Goal: Information Seeking & Learning: Learn about a topic

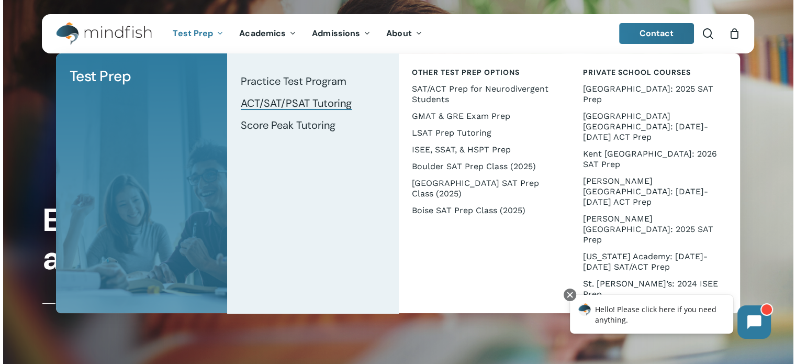
click at [277, 100] on span "ACT/SAT/PSAT Tutoring" at bounding box center [296, 103] width 111 height 14
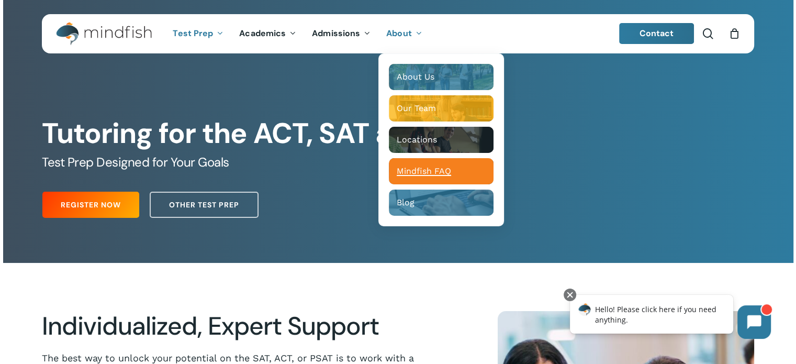
click at [419, 169] on span "Mindfish FAQ" at bounding box center [424, 171] width 54 height 10
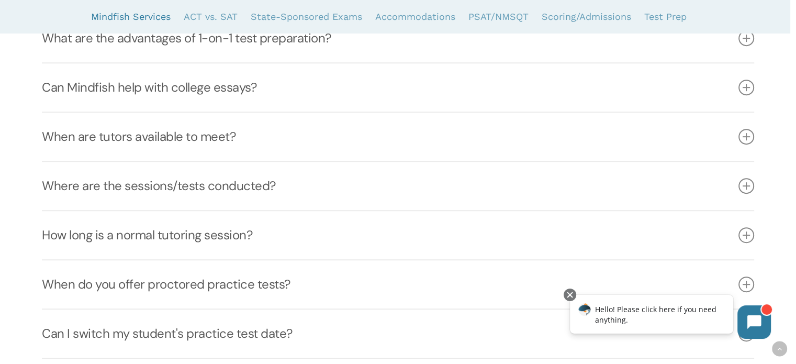
scroll to position [523, 0]
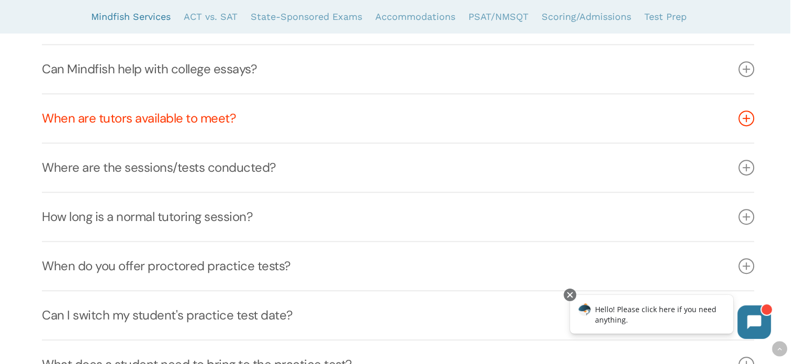
click at [213, 116] on link "When are tutors available to meet?" at bounding box center [398, 118] width 712 height 48
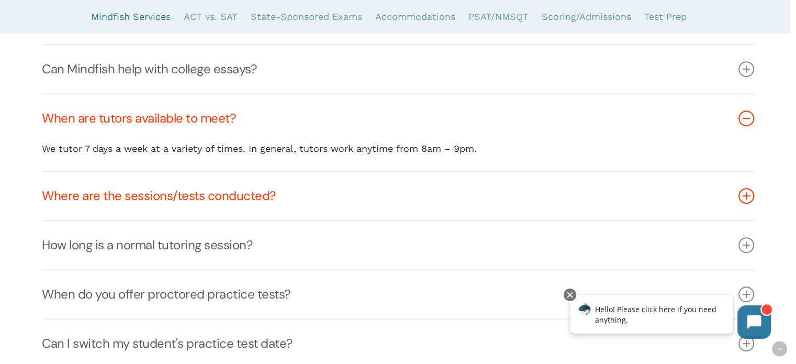
click at [234, 195] on link "Where are the sessions/tests conducted?" at bounding box center [398, 196] width 712 height 48
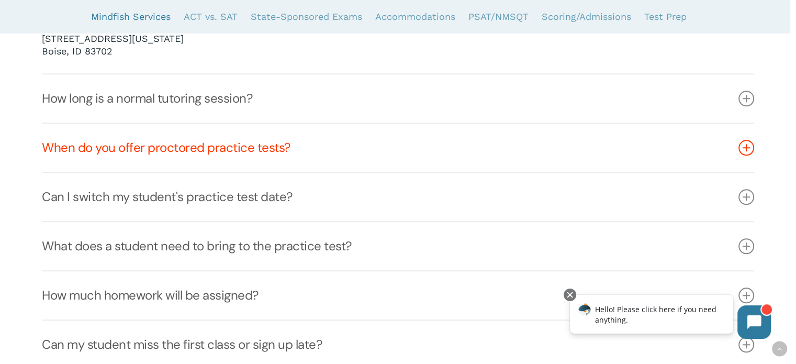
scroll to position [995, 0]
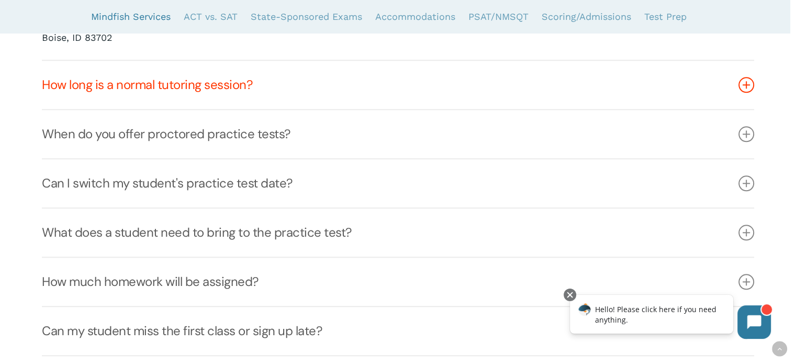
click at [226, 85] on link "How long is a normal tutoring session?" at bounding box center [398, 85] width 712 height 48
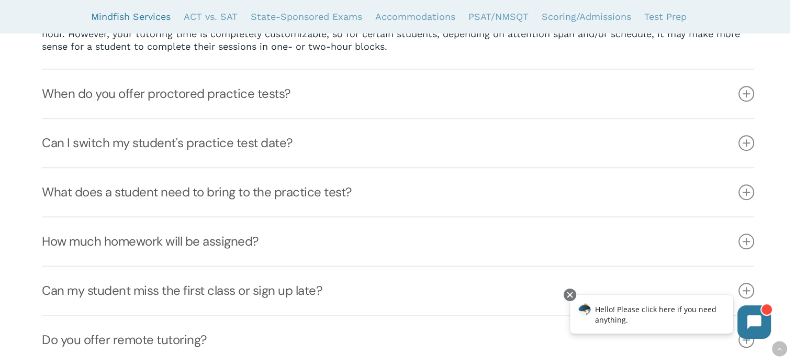
scroll to position [806, 0]
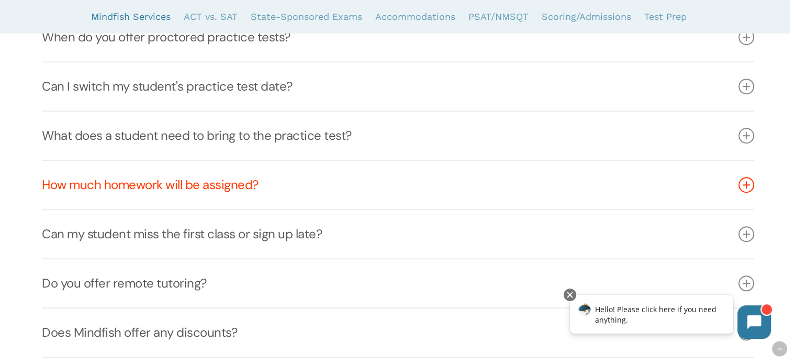
click at [214, 182] on link "How much homework will be assigned?" at bounding box center [398, 185] width 712 height 48
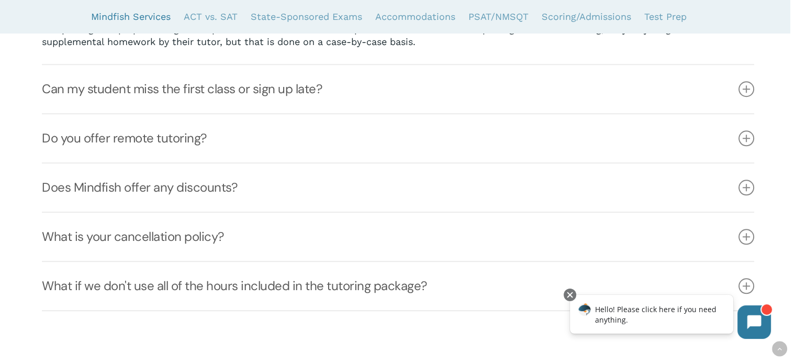
scroll to position [1015, 0]
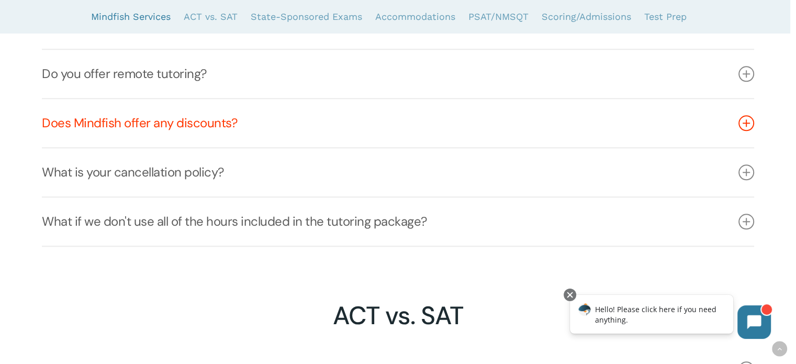
click at [178, 118] on link "Does Mindfish offer any discounts?" at bounding box center [398, 123] width 712 height 48
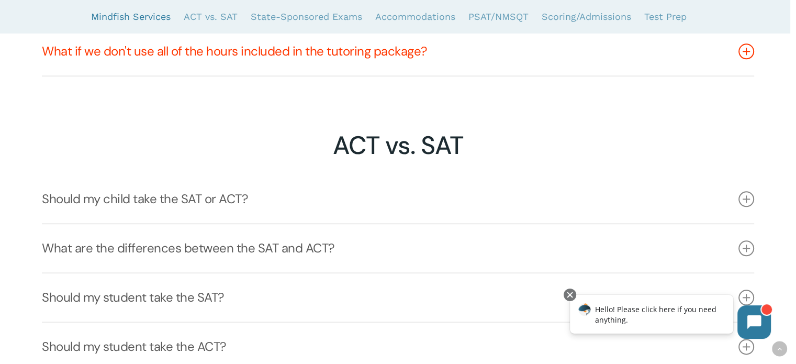
scroll to position [1224, 0]
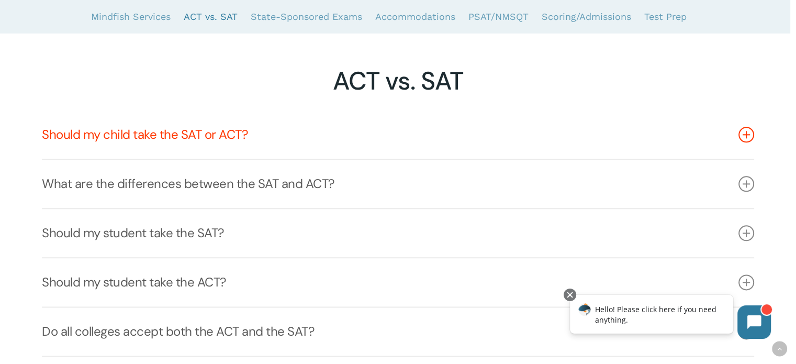
click at [216, 131] on link "Should my child take the SAT or ACT?" at bounding box center [398, 134] width 712 height 48
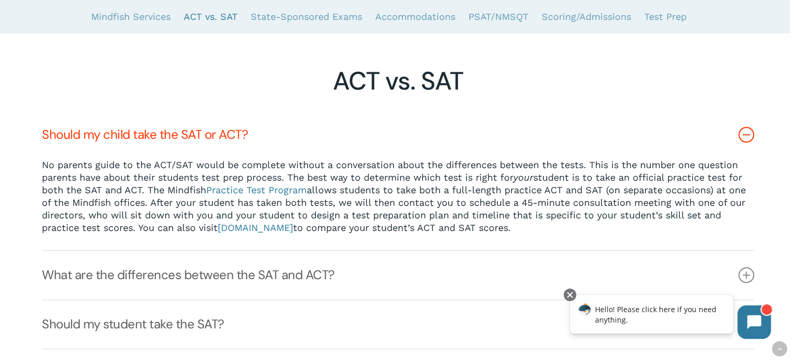
scroll to position [1329, 0]
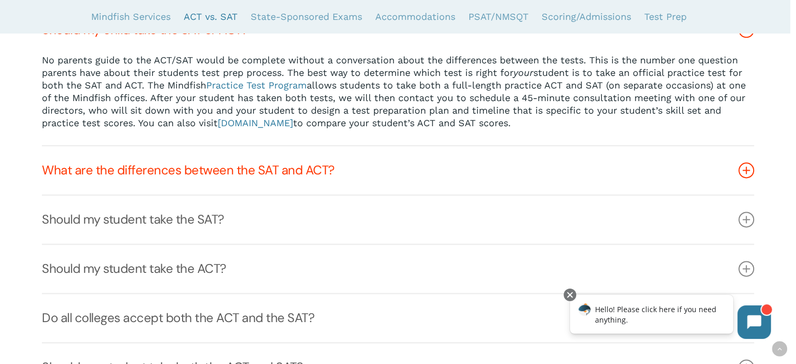
click at [239, 167] on link "What are the differences between the SAT and ACT?" at bounding box center [398, 170] width 712 height 48
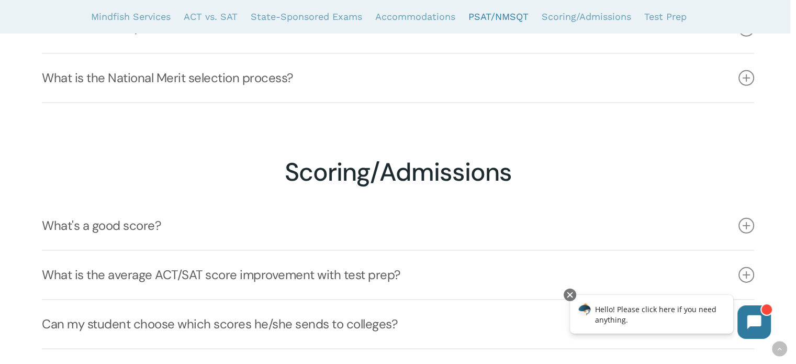
scroll to position [3266, 0]
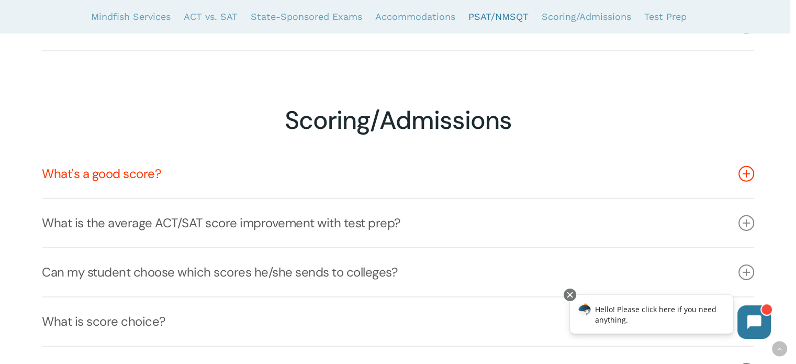
click at [130, 167] on link "What's a good score?" at bounding box center [398, 174] width 712 height 48
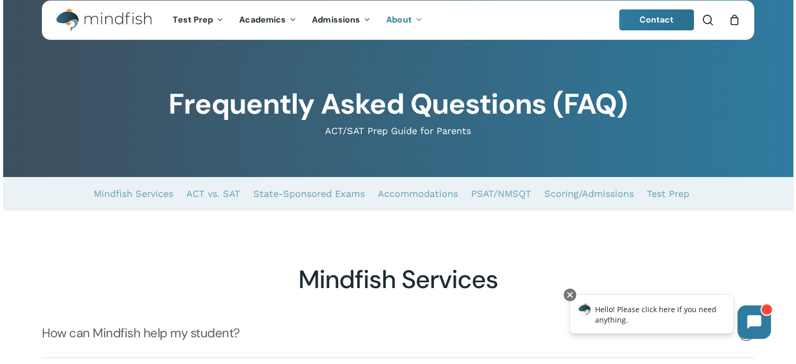
scroll to position [0, 0]
